Goal: Navigation & Orientation: Find specific page/section

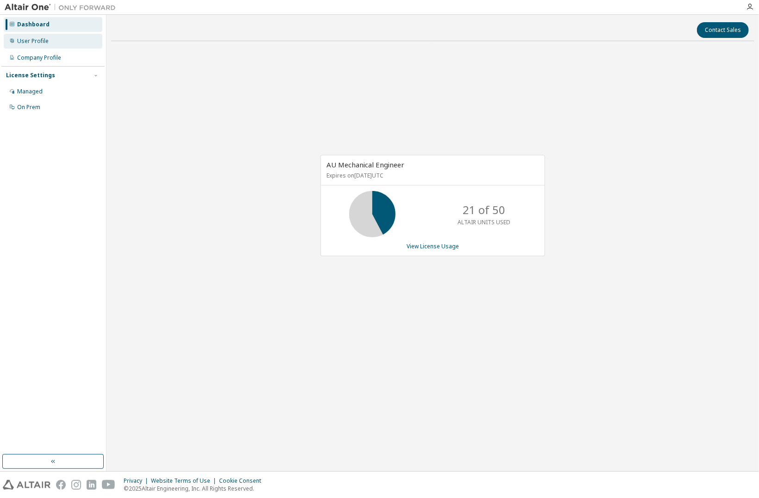
click at [45, 48] on div "User Profile" at bounding box center [53, 41] width 99 height 15
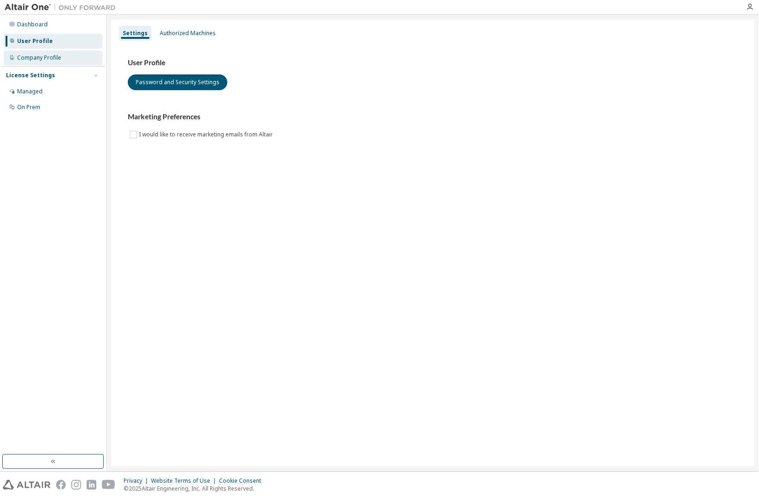
click at [44, 57] on div "Company Profile" at bounding box center [39, 57] width 44 height 7
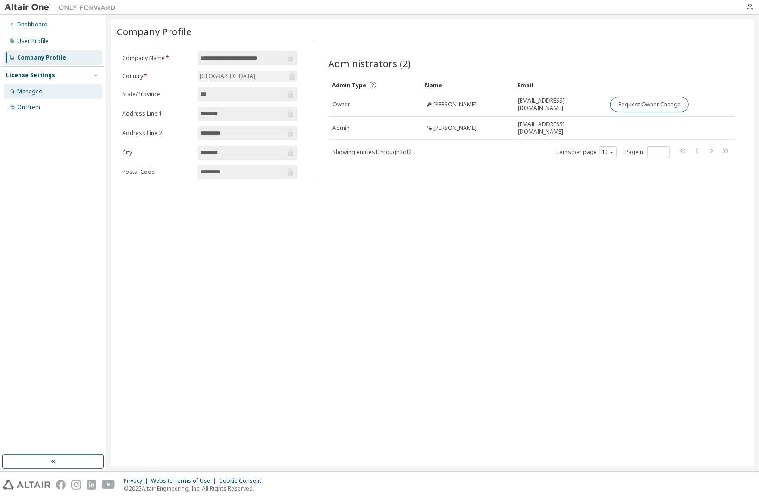
click at [39, 94] on div "Managed" at bounding box center [29, 91] width 25 height 7
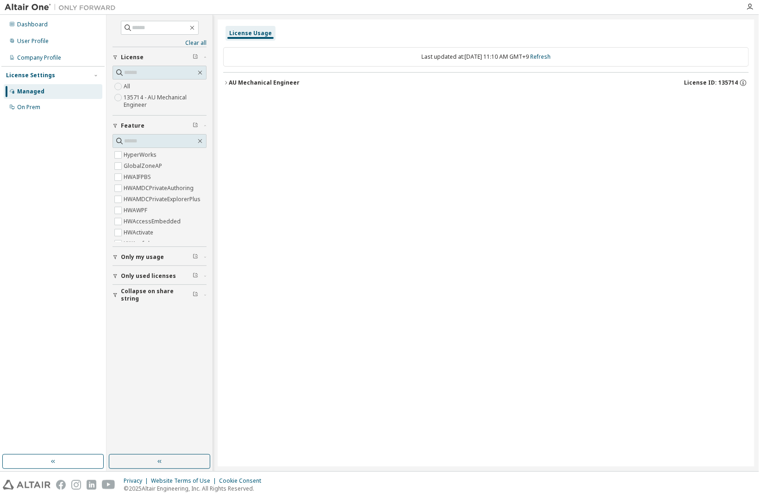
click at [268, 86] on div "AU Mechanical Engineer" at bounding box center [264, 82] width 71 height 7
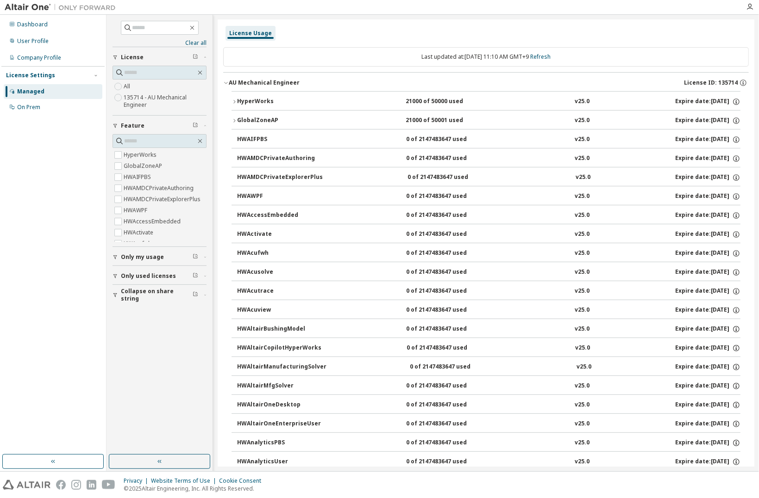
drag, startPoint x: 419, startPoint y: 361, endPoint x: 401, endPoint y: 88, distance: 273.2
click at [235, 101] on icon "button" at bounding box center [234, 101] width 2 height 3
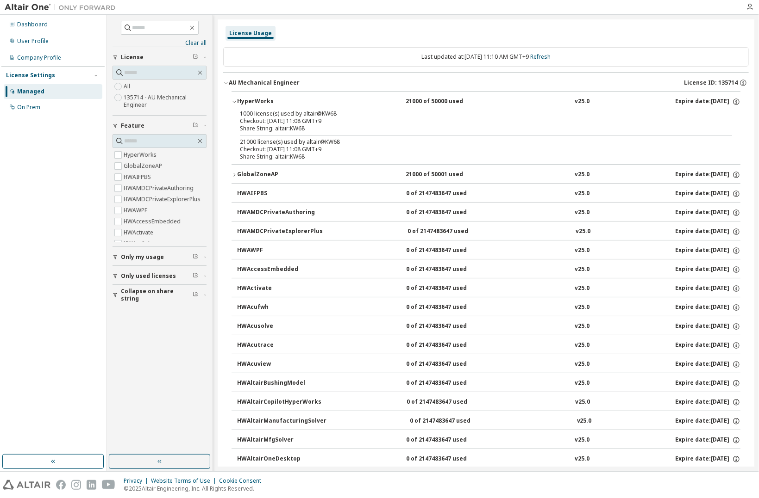
click at [233, 102] on icon "button" at bounding box center [234, 102] width 6 height 6
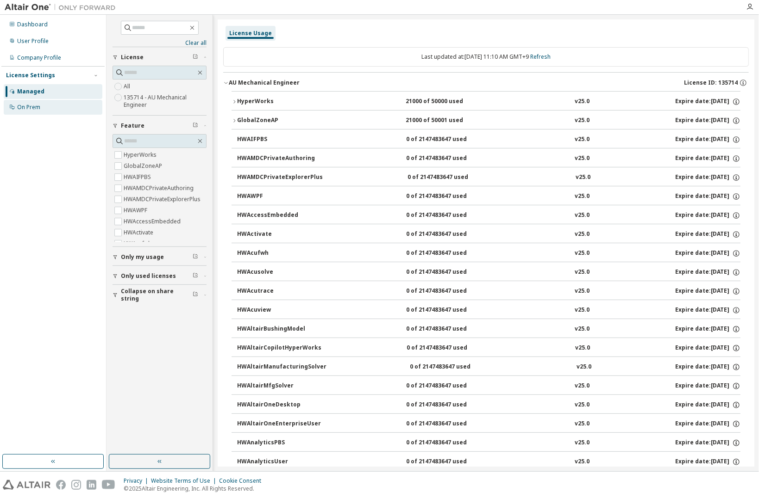
click at [65, 103] on div "On Prem" at bounding box center [53, 107] width 99 height 15
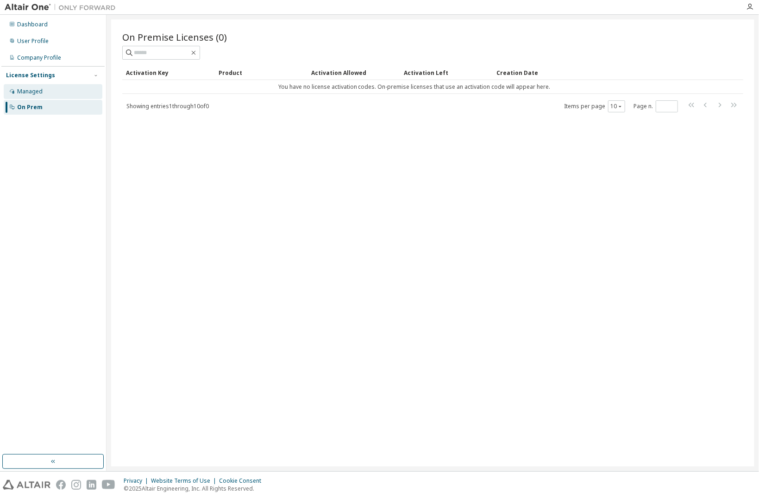
click at [65, 87] on div "Managed" at bounding box center [53, 91] width 99 height 15
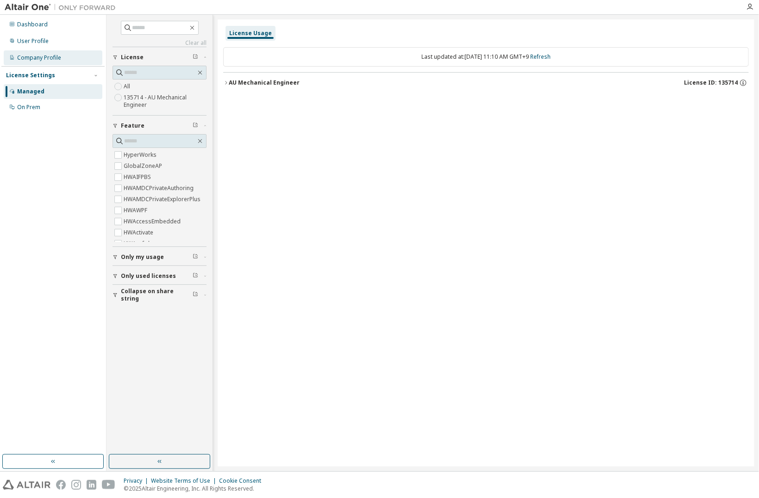
click at [62, 59] on div "Company Profile" at bounding box center [53, 57] width 99 height 15
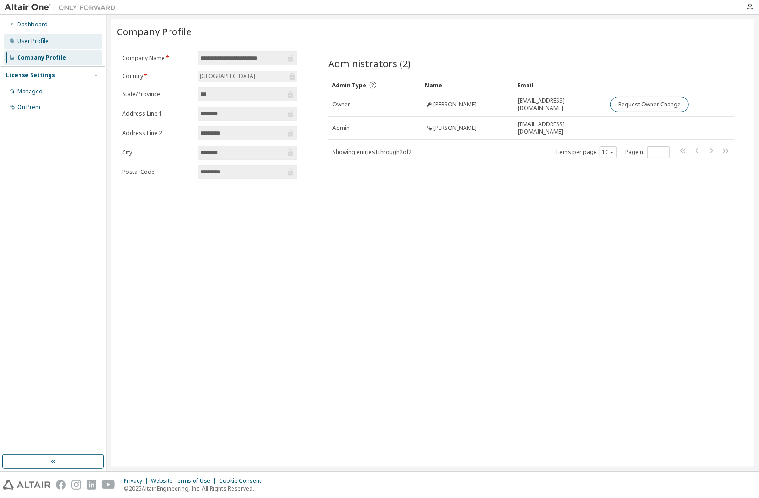
click at [63, 44] on div "User Profile" at bounding box center [53, 41] width 99 height 15
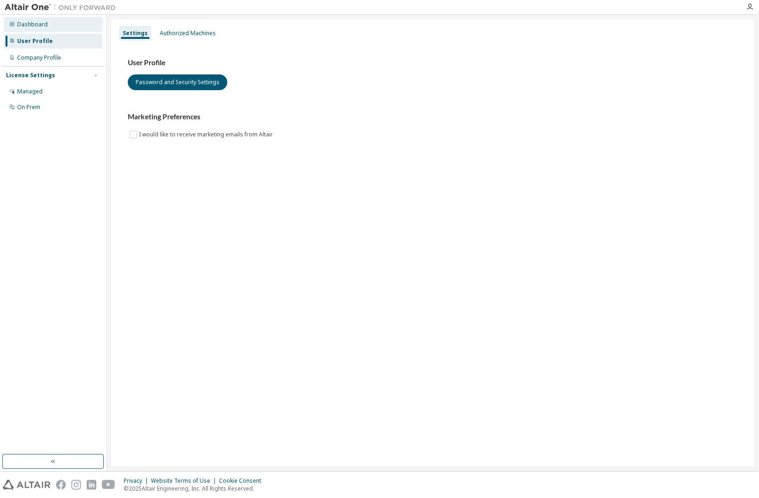
click at [57, 27] on div "Dashboard" at bounding box center [53, 24] width 99 height 15
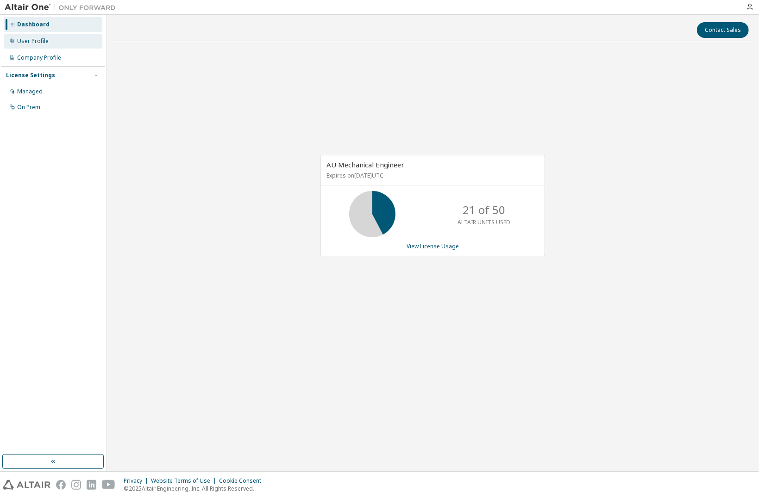
click at [49, 46] on div "User Profile" at bounding box center [53, 41] width 99 height 15
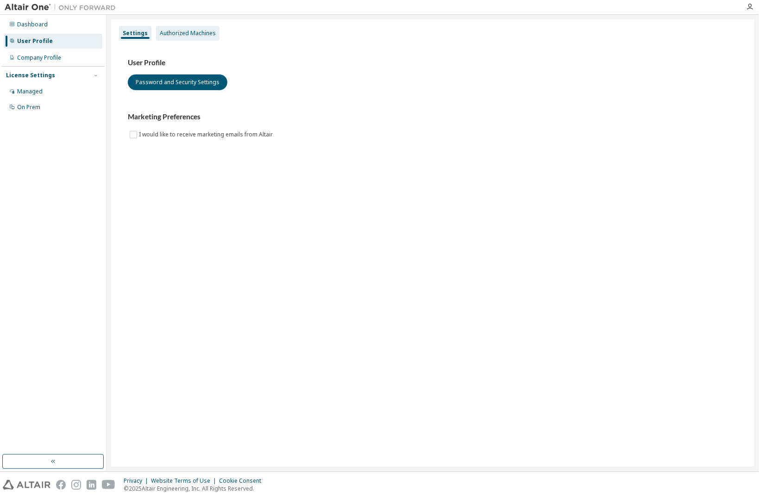
click at [174, 32] on div "Authorized Machines" at bounding box center [188, 33] width 56 height 7
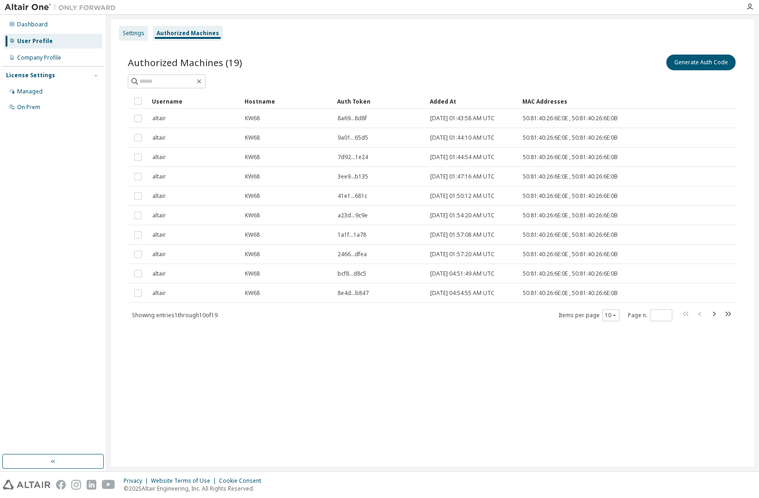
click at [144, 36] on div "Settings" at bounding box center [133, 33] width 29 height 15
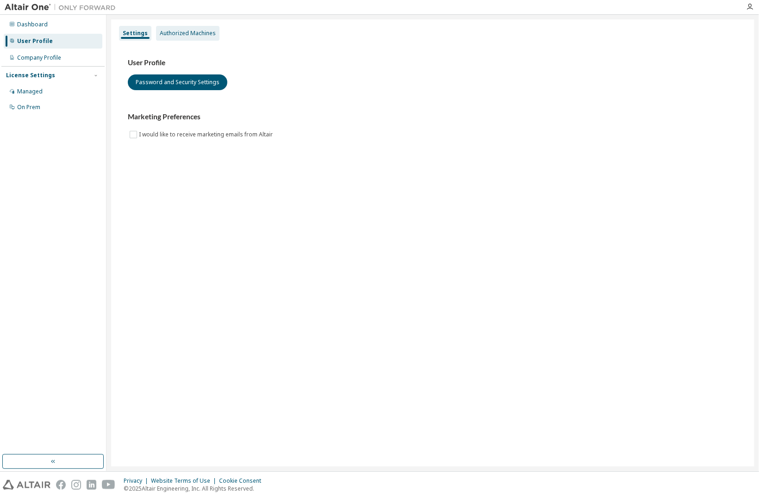
click at [168, 36] on div "Authorized Machines" at bounding box center [188, 33] width 56 height 7
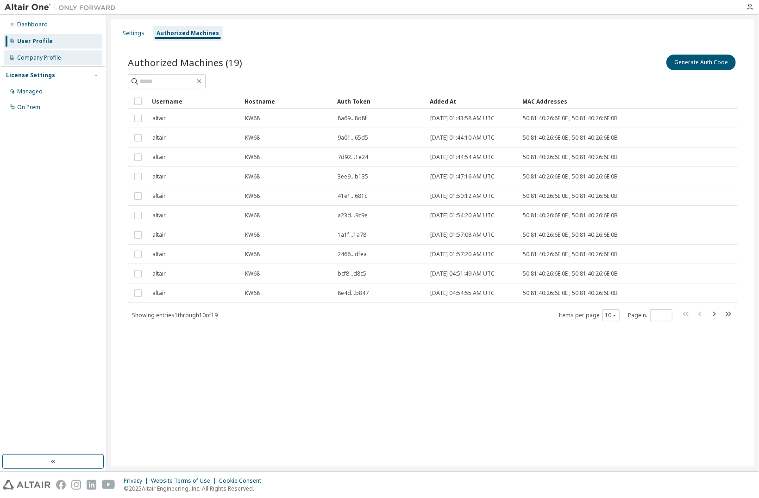
click at [86, 61] on div "Company Profile" at bounding box center [53, 57] width 99 height 15
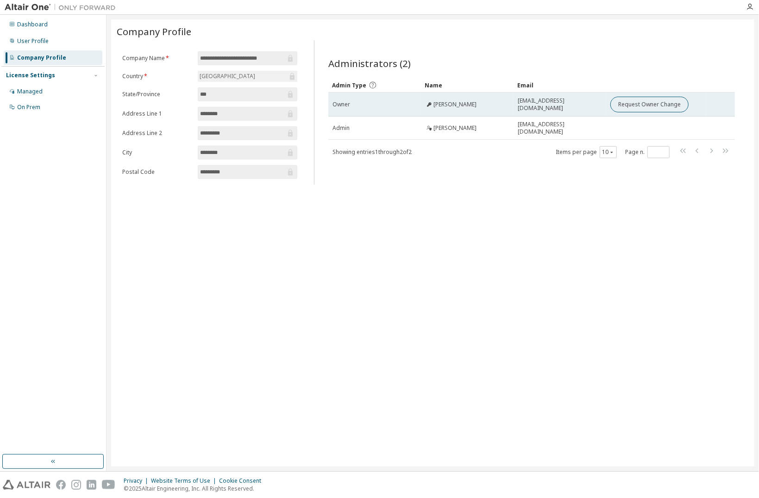
click at [391, 111] on td "Owner" at bounding box center [374, 105] width 93 height 24
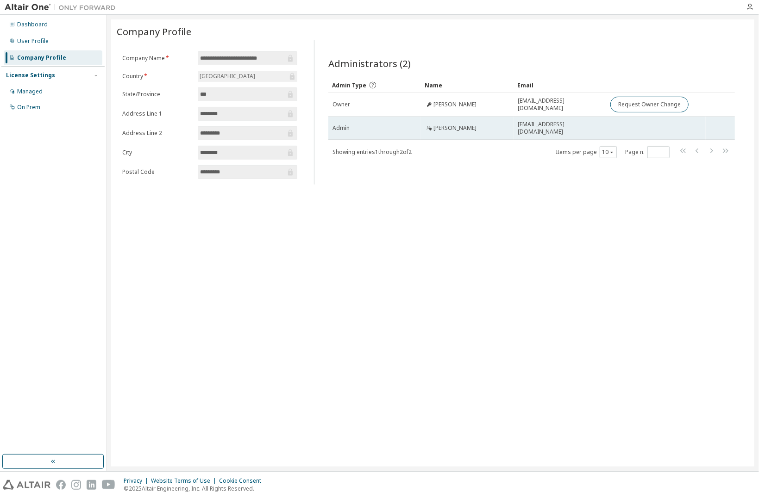
click at [389, 125] on div "Admin" at bounding box center [374, 128] width 84 height 7
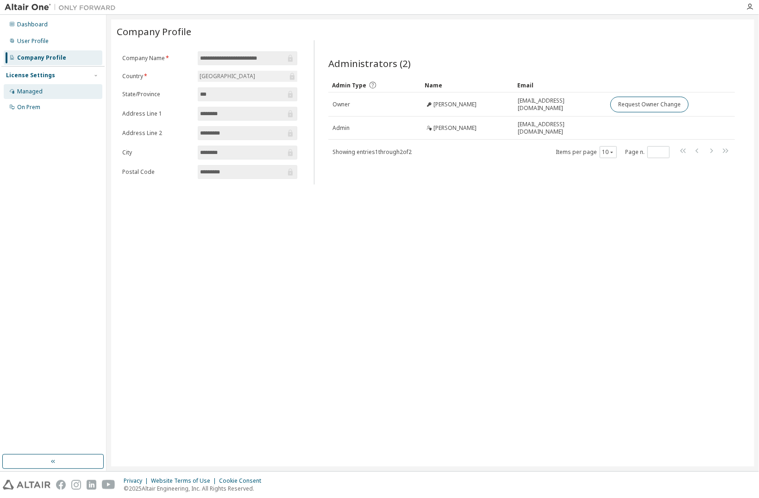
click at [68, 90] on div "Managed" at bounding box center [53, 91] width 99 height 15
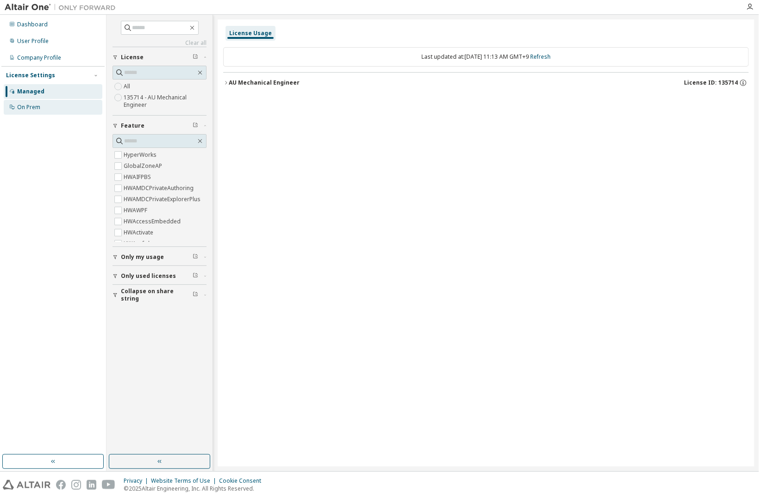
click at [60, 104] on div "On Prem" at bounding box center [53, 107] width 99 height 15
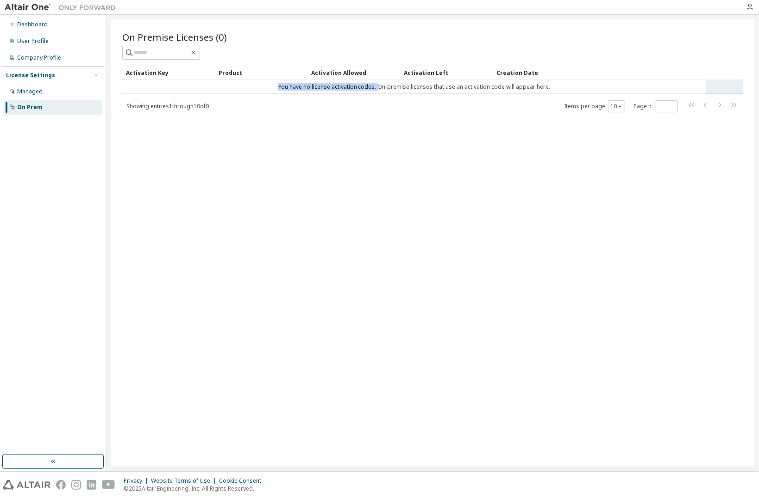
drag, startPoint x: 281, startPoint y: 88, endPoint x: 378, endPoint y: 87, distance: 96.3
click at [378, 87] on td "You have no license activation codes. On-premise licenses that use an activatio…" at bounding box center [414, 87] width 584 height 14
drag, startPoint x: 378, startPoint y: 87, endPoint x: 572, endPoint y: 87, distance: 194.4
click at [572, 87] on td "You have no license activation codes. On-premise licenses that use an activatio…" at bounding box center [414, 87] width 584 height 14
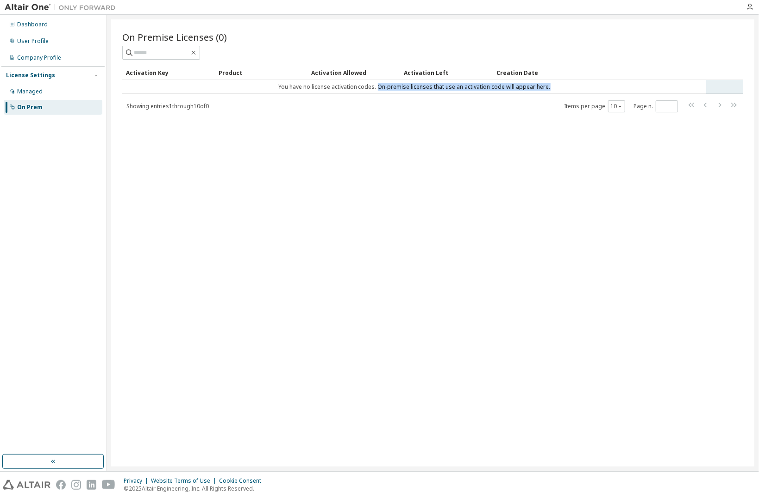
click at [547, 90] on td "You have no license activation codes. On-premise licenses that use an activatio…" at bounding box center [414, 87] width 584 height 14
drag, startPoint x: 547, startPoint y: 88, endPoint x: 375, endPoint y: 87, distance: 172.2
click at [375, 87] on td "You have no license activation codes. On-premise licenses that use an activatio…" at bounding box center [414, 87] width 584 height 14
click at [372, 100] on div "Showing entries 1 through 10 of 0 Items per page 10 Page n. *" at bounding box center [432, 106] width 621 height 13
click at [66, 25] on div "Dashboard" at bounding box center [53, 24] width 99 height 15
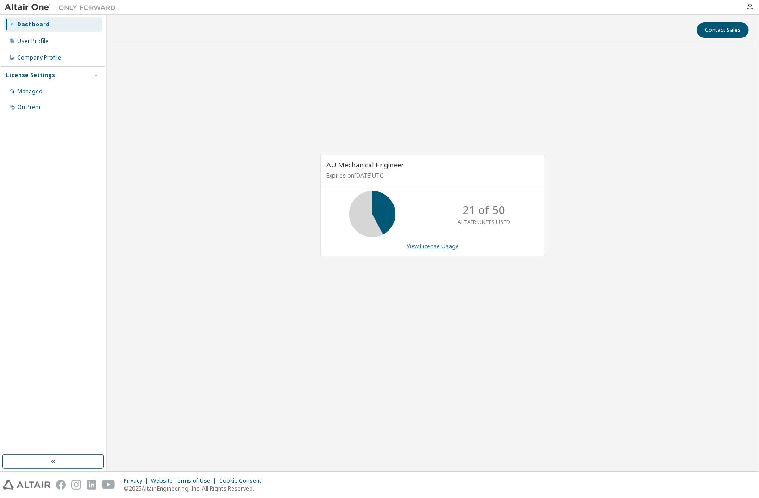
click at [445, 245] on link "View License Usage" at bounding box center [432, 247] width 52 height 8
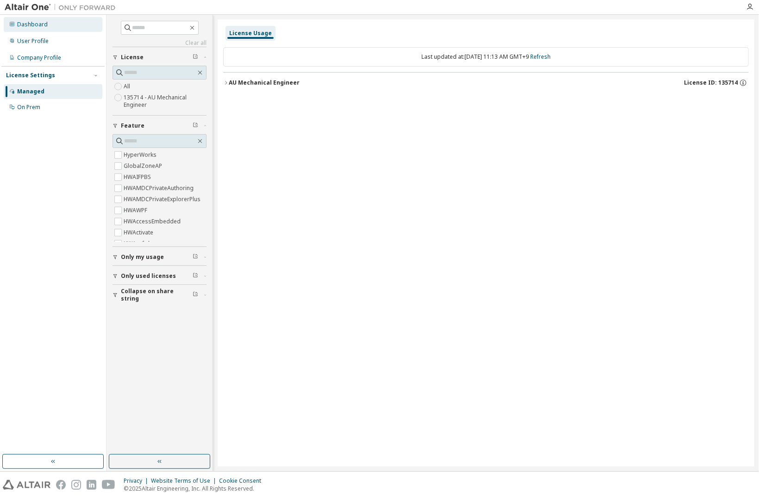
click at [48, 21] on div "Dashboard" at bounding box center [53, 24] width 99 height 15
